Goal: Transaction & Acquisition: Download file/media

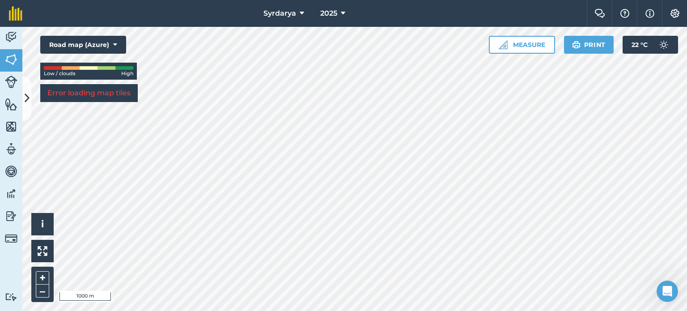
drag, startPoint x: 121, startPoint y: 69, endPoint x: 56, endPoint y: 69, distance: 64.8
click at [65, 69] on div at bounding box center [88, 68] width 89 height 4
drag, startPoint x: 56, startPoint y: 69, endPoint x: 88, endPoint y: 68, distance: 31.3
click at [88, 68] on div at bounding box center [88, 68] width 89 height 4
click at [43, 68] on div "Low / clouds High" at bounding box center [88, 71] width 97 height 17
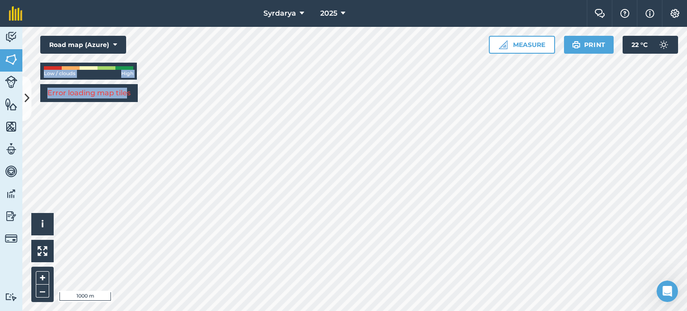
drag, startPoint x: 64, startPoint y: 66, endPoint x: 128, endPoint y: 85, distance: 66.8
click at [128, 85] on div "Hello i © 2025 TomTom, Microsoft 1000 m + – Road map (Azure) Low / clouds High …" at bounding box center [354, 169] width 665 height 284
click at [111, 42] on button "Road map (Azure)" at bounding box center [83, 45] width 86 height 18
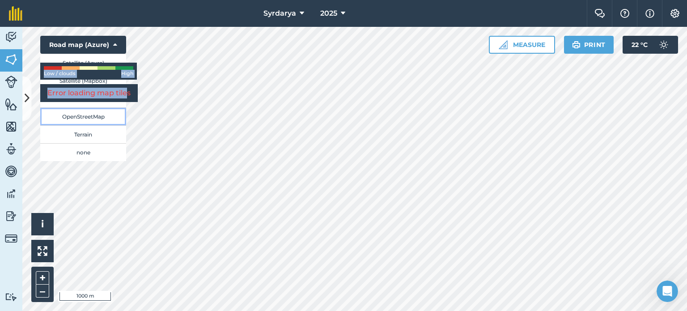
click at [105, 117] on button "OpenStreetMap" at bounding box center [83, 116] width 86 height 18
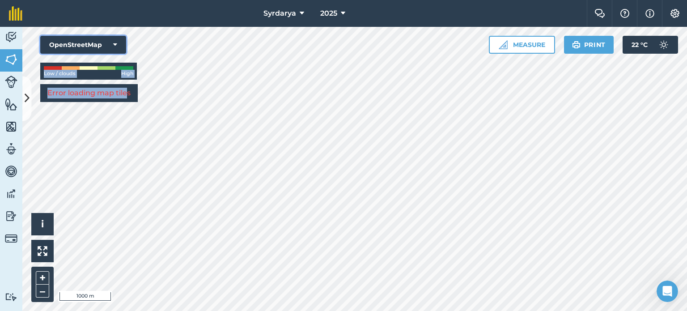
click at [114, 40] on icon at bounding box center [115, 44] width 4 height 9
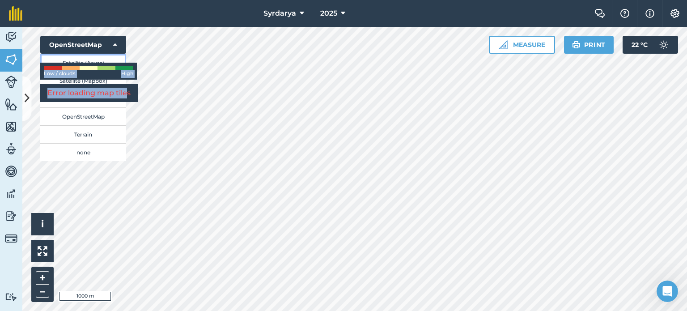
click at [100, 60] on button "Satellite (Azure)" at bounding box center [83, 63] width 86 height 18
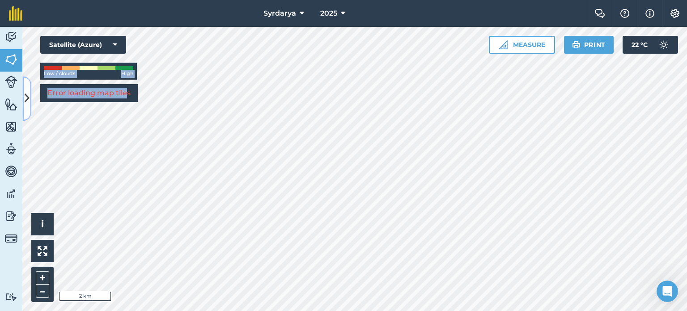
click at [29, 98] on icon at bounding box center [27, 99] width 5 height 16
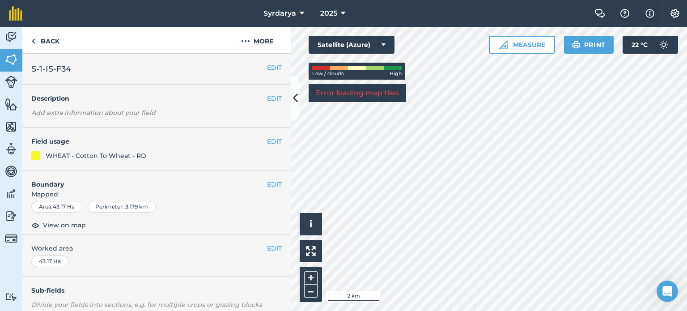
click at [38, 156] on div at bounding box center [35, 155] width 9 height 9
click at [18, 65] on link "Fields" at bounding box center [11, 60] width 22 height 22
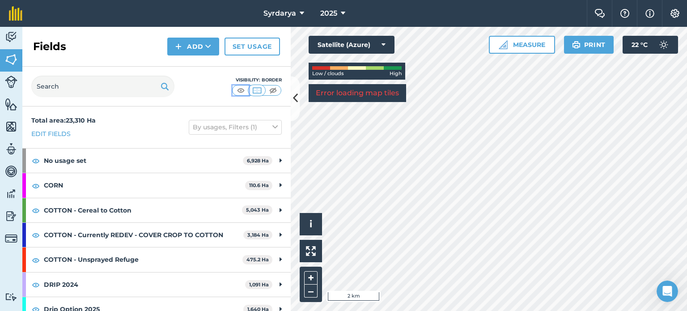
click at [237, 89] on img at bounding box center [240, 90] width 11 height 9
click at [254, 94] on img at bounding box center [256, 90] width 11 height 9
click at [240, 89] on img at bounding box center [240, 90] width 11 height 9
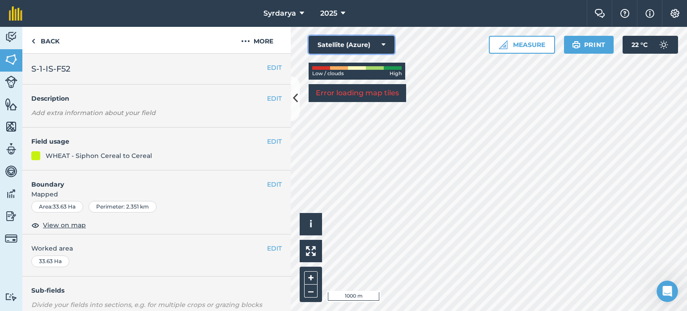
click at [380, 46] on button "Satellite (Azure)" at bounding box center [352, 45] width 86 height 18
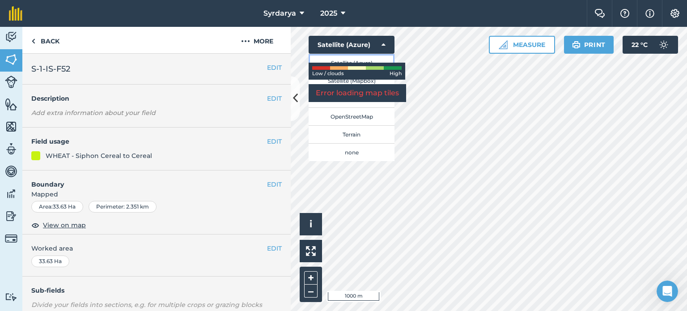
click at [367, 58] on button "Satellite (Azure)" at bounding box center [352, 63] width 86 height 18
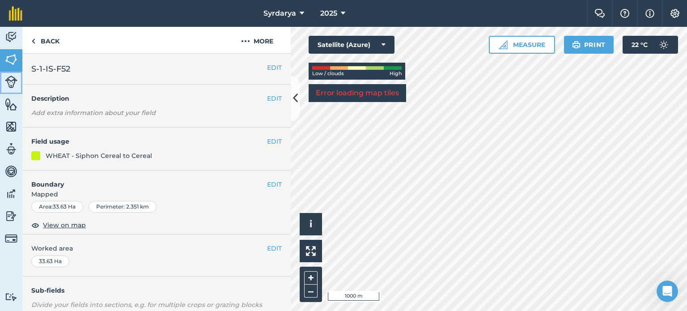
click at [11, 85] on img at bounding box center [11, 82] width 13 height 13
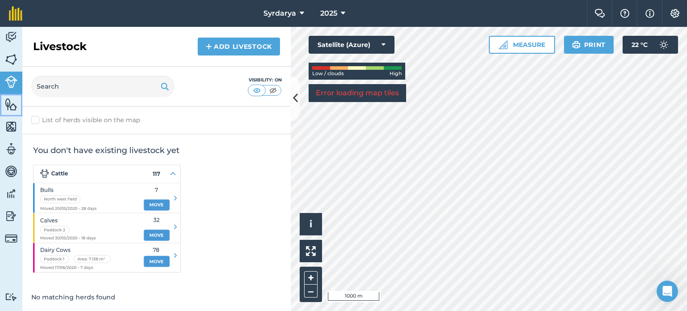
click at [9, 105] on img at bounding box center [11, 103] width 13 height 13
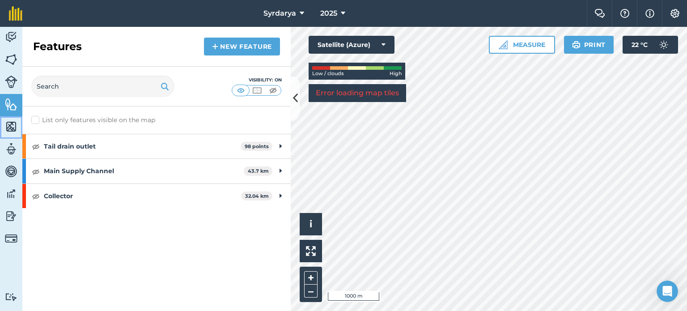
click at [14, 123] on img at bounding box center [11, 126] width 13 height 13
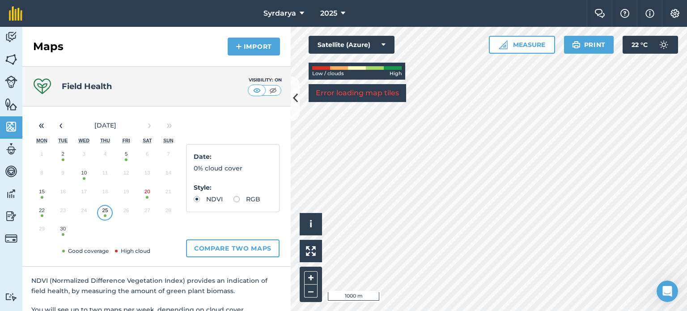
click at [79, 175] on button "10" at bounding box center [83, 174] width 21 height 19
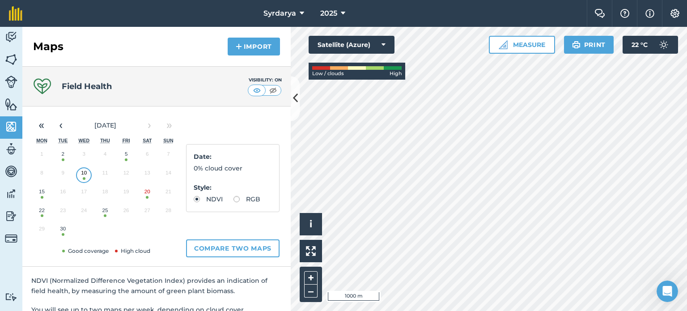
click at [199, 205] on div "Date : 0% cloud cover Style : NDVI RGB" at bounding box center [232, 178] width 93 height 68
click at [233, 202] on label "RGB" at bounding box center [246, 199] width 27 height 6
radio input "true"
click at [199, 198] on label "NDVI" at bounding box center [208, 199] width 29 height 6
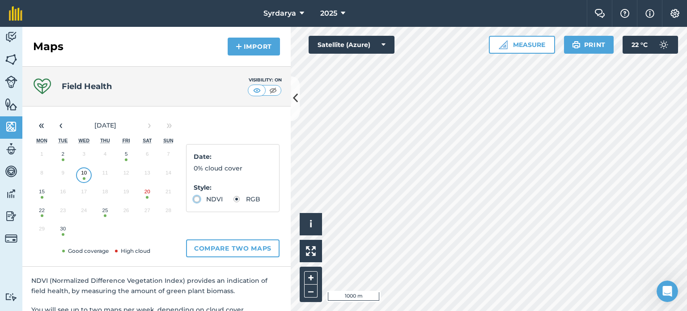
radio input "true"
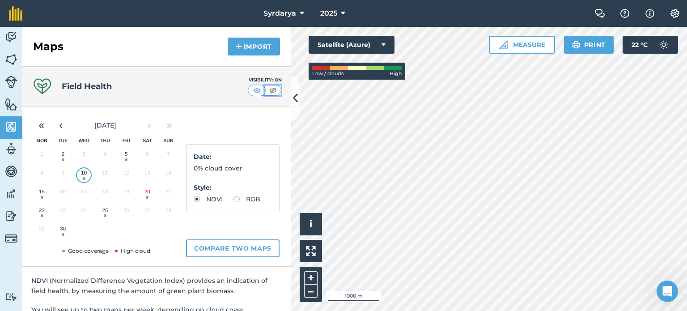
click at [267, 89] on img at bounding box center [272, 90] width 11 height 9
click at [251, 88] on img at bounding box center [256, 90] width 11 height 9
click at [267, 91] on img at bounding box center [272, 90] width 11 height 9
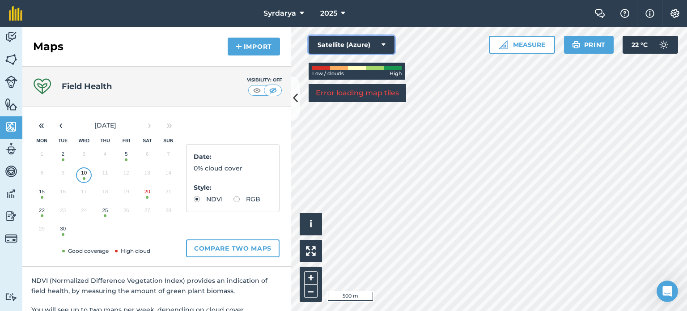
click at [379, 52] on button "Satellite (Azure)" at bounding box center [352, 45] width 86 height 18
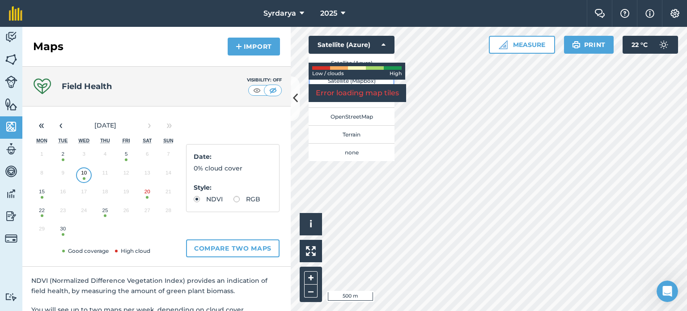
click at [367, 81] on button "Satellite (Mapbox)" at bounding box center [352, 81] width 86 height 18
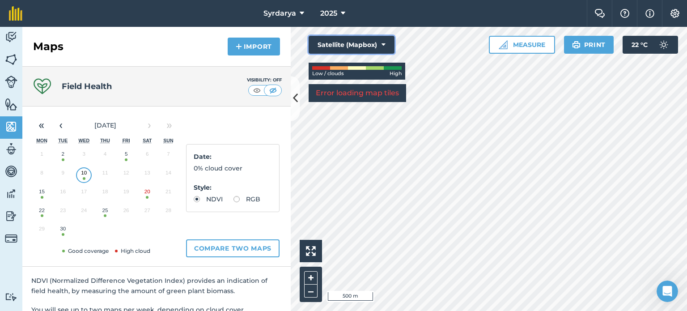
click at [383, 49] on button "Satellite (Mapbox)" at bounding box center [352, 45] width 86 height 18
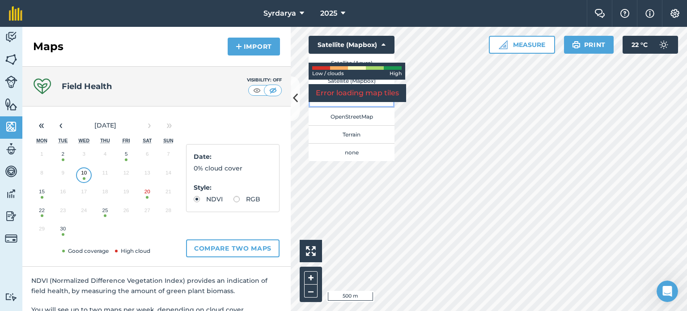
click at [365, 102] on button "Road map (Azure)" at bounding box center [352, 98] width 86 height 18
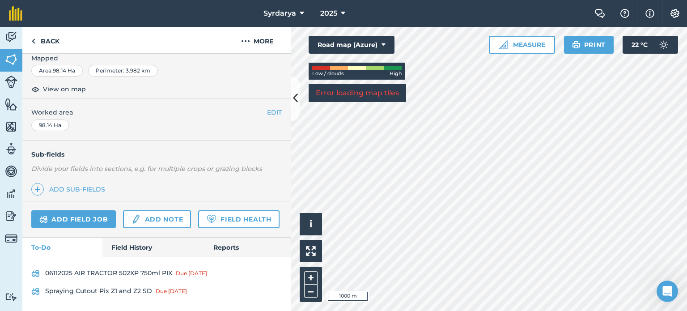
scroll to position [159, 0]
click at [198, 218] on link "Field Health" at bounding box center [238, 219] width 81 height 18
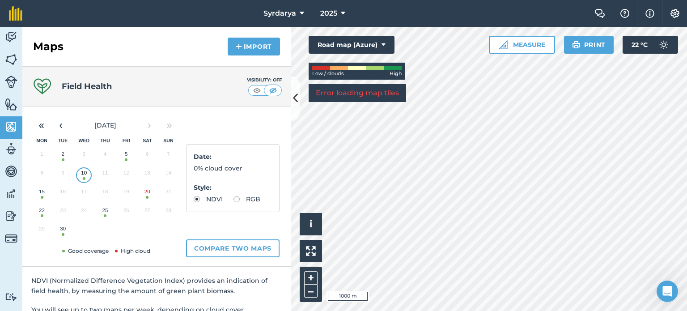
click at [39, 194] on button "15" at bounding box center [41, 193] width 21 height 19
click at [678, 17] on img at bounding box center [674, 13] width 11 height 9
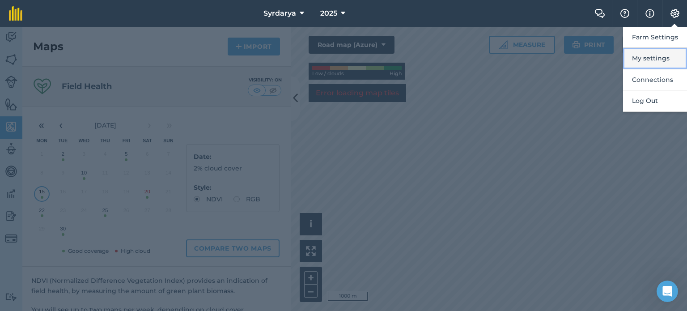
click at [653, 62] on button "My settings" at bounding box center [655, 58] width 64 height 21
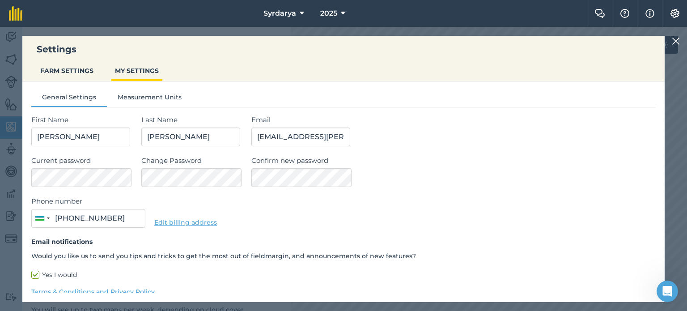
click at [671, 34] on div "Settings FARM SETTINGS MY SETTINGS General Settings Measurement Units First Nam…" at bounding box center [343, 169] width 687 height 284
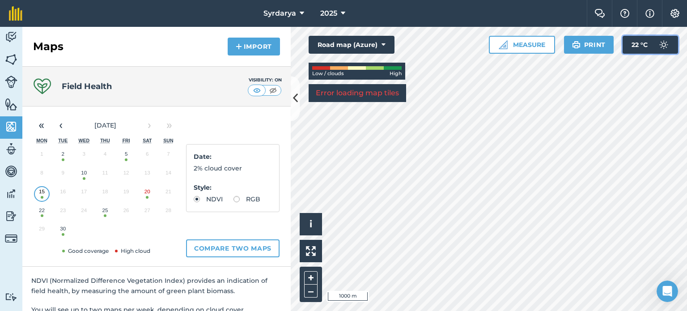
click at [674, 38] on button "22 ° C" at bounding box center [650, 45] width 55 height 18
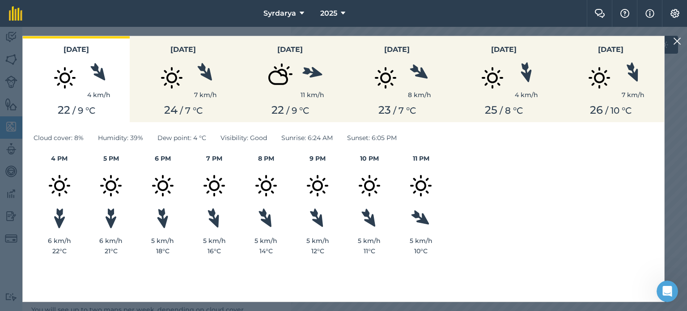
click at [675, 39] on img at bounding box center [677, 41] width 8 height 11
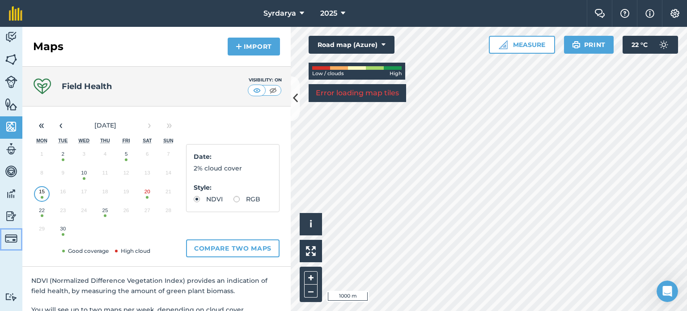
click at [14, 237] on img at bounding box center [11, 238] width 13 height 13
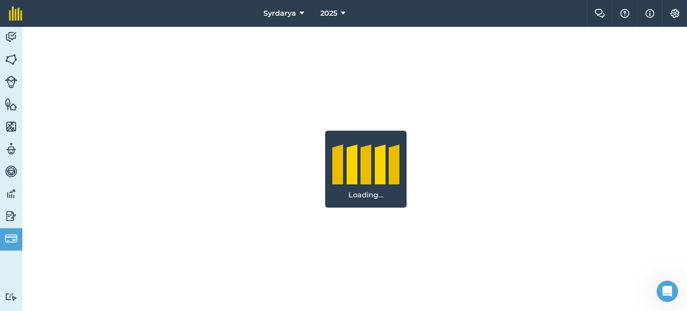
drag, startPoint x: 475, startPoint y: 266, endPoint x: 436, endPoint y: 250, distance: 42.3
click at [436, 250] on div "Loading..." at bounding box center [365, 169] width 687 height 284
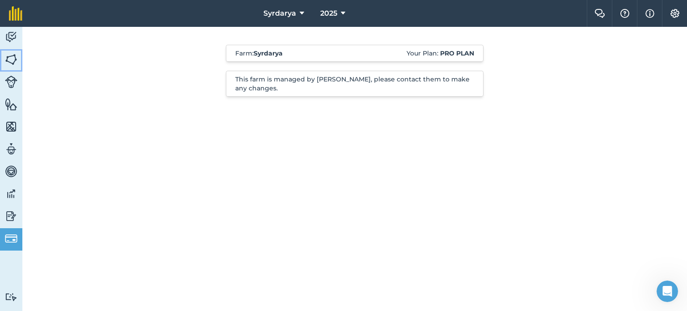
click at [9, 51] on link "Fields" at bounding box center [11, 60] width 22 height 22
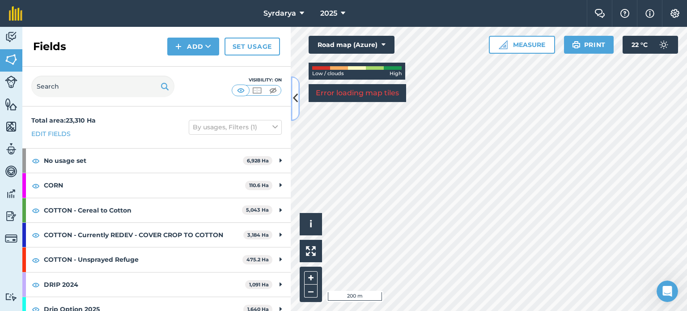
click at [296, 93] on icon at bounding box center [295, 99] width 5 height 16
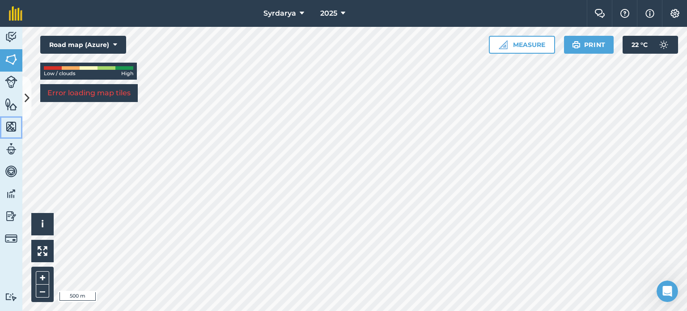
click at [16, 130] on img at bounding box center [11, 126] width 13 height 13
click at [29, 91] on icon at bounding box center [27, 99] width 5 height 16
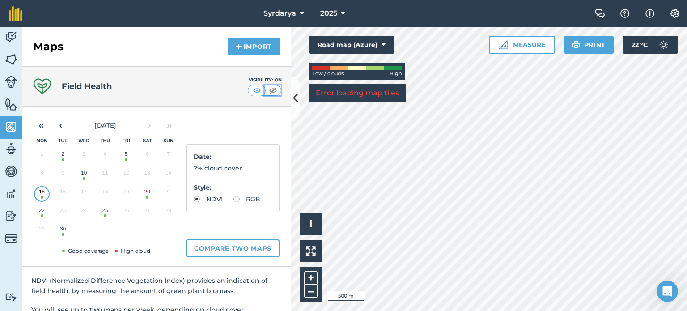
click at [267, 89] on img at bounding box center [272, 90] width 11 height 9
click at [241, 246] on button "Compare two maps" at bounding box center [232, 248] width 93 height 18
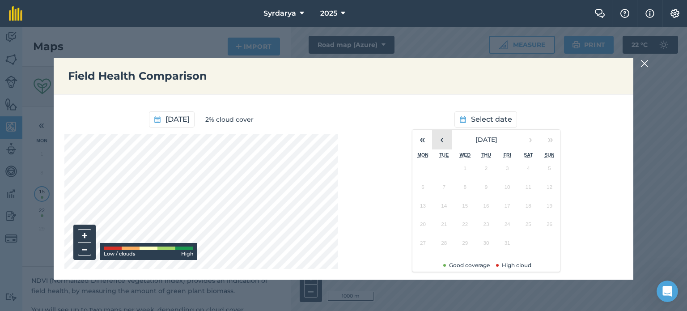
click at [444, 141] on button "‹" at bounding box center [442, 140] width 20 height 20
click at [463, 191] on button "10" at bounding box center [464, 189] width 21 height 19
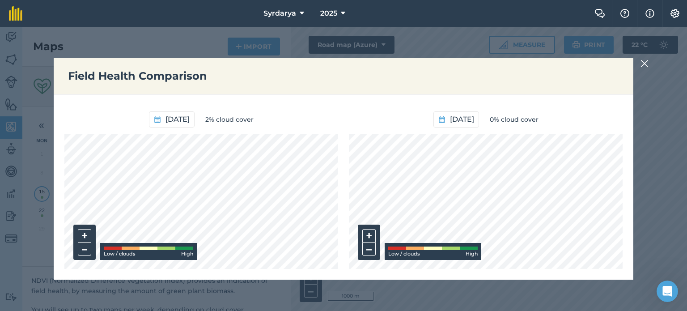
click at [640, 67] on div "Field Health Comparison 15th Sep 2025 2% cloud cover + – Low / clouds High 10th…" at bounding box center [343, 169] width 687 height 284
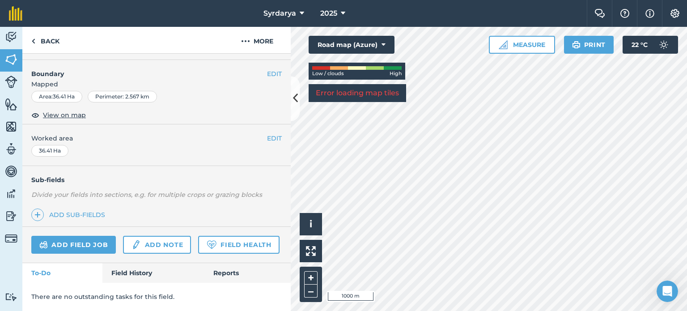
scroll to position [132, 0]
click at [198, 244] on link "Field Health" at bounding box center [238, 245] width 81 height 18
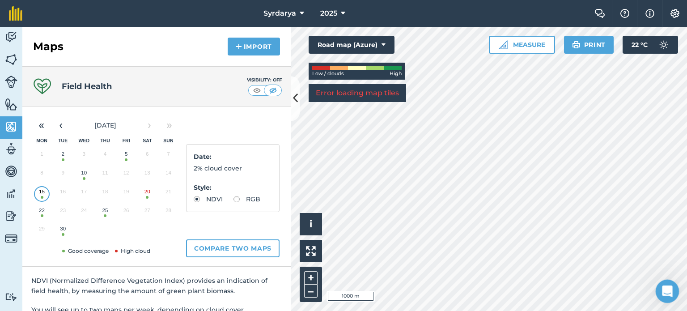
click at [665, 290] on icon "Open Intercom Messenger" at bounding box center [666, 290] width 15 height 15
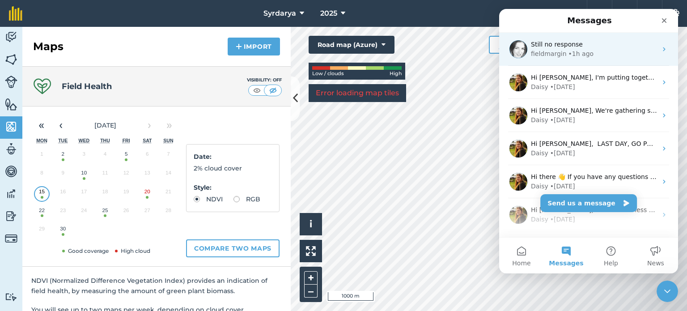
click at [560, 48] on div "Still no response" at bounding box center [594, 44] width 126 height 9
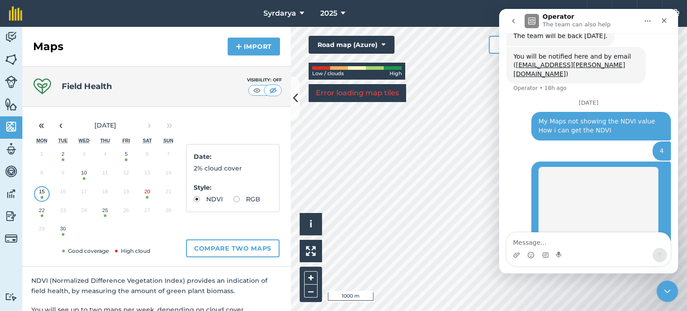
scroll to position [370, 0]
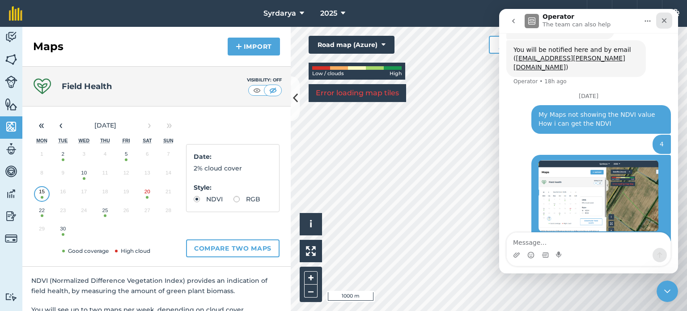
click at [665, 19] on icon "Close" at bounding box center [664, 20] width 7 height 7
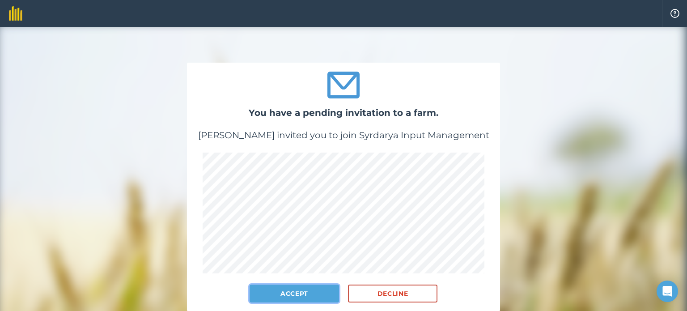
click at [302, 296] on button "Accept" at bounding box center [294, 293] width 89 height 18
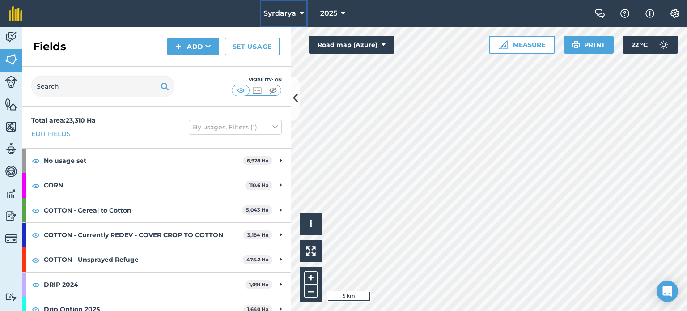
click at [295, 13] on span "Syrdarya" at bounding box center [279, 13] width 33 height 11
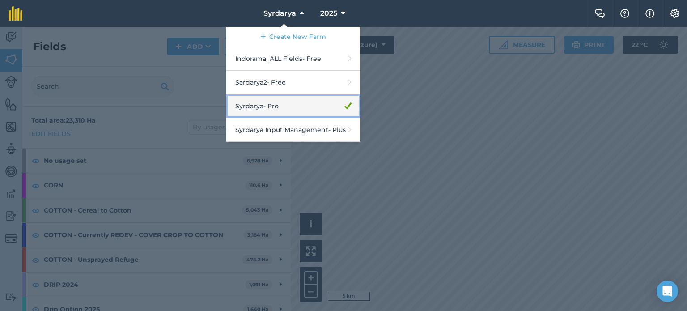
click at [286, 105] on link "Syrdarya - Pro" at bounding box center [293, 106] width 134 height 24
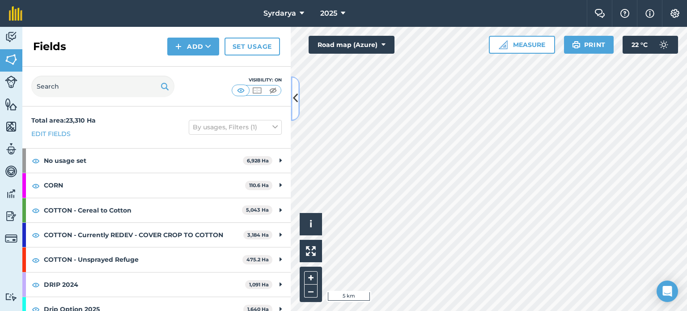
click at [296, 100] on icon at bounding box center [295, 99] width 5 height 16
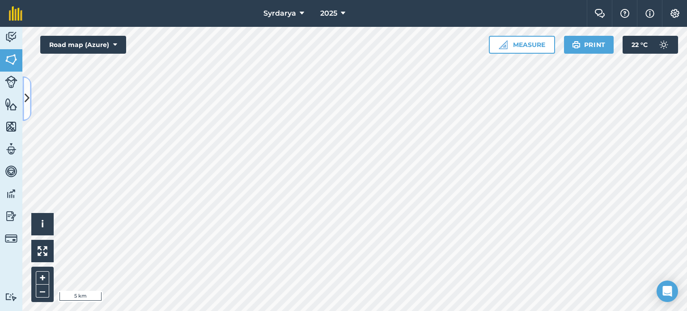
click at [26, 93] on icon at bounding box center [27, 99] width 5 height 16
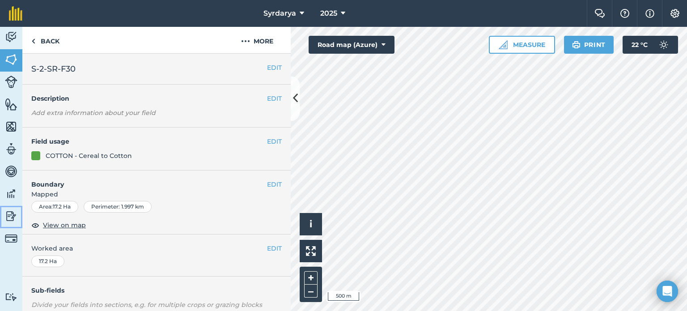
click at [14, 212] on img at bounding box center [11, 215] width 13 height 13
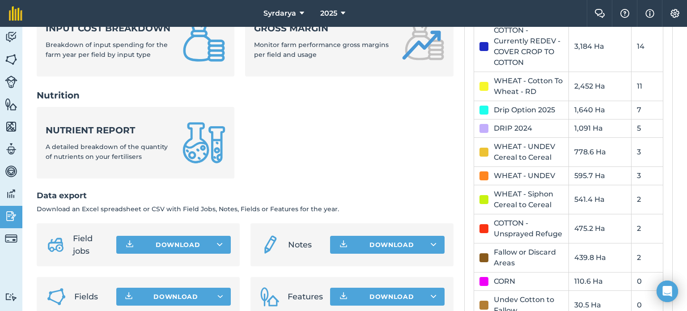
scroll to position [402, 0]
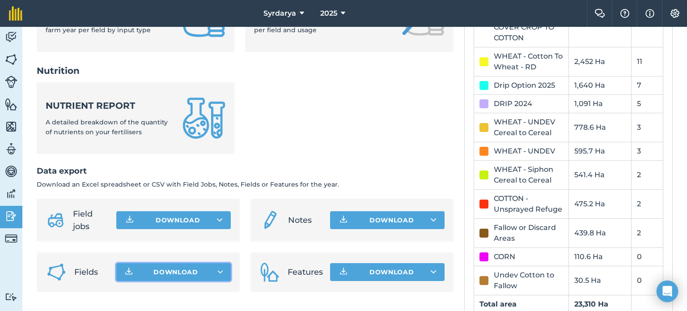
click at [147, 280] on button "Download" at bounding box center [173, 272] width 114 height 18
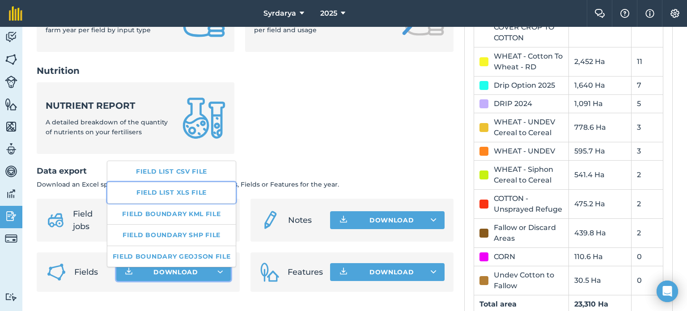
click at [183, 194] on link "Field list XLS file" at bounding box center [171, 192] width 129 height 21
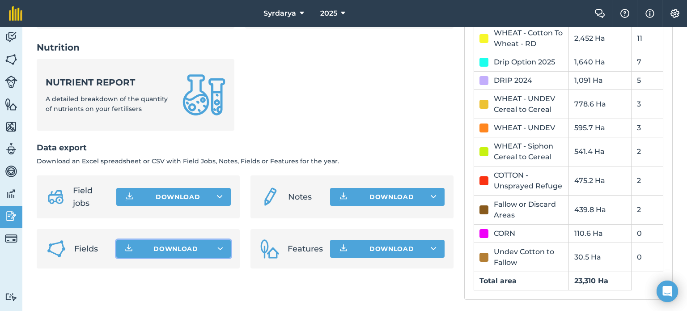
scroll to position [427, 0]
